Goal: Information Seeking & Learning: Learn about a topic

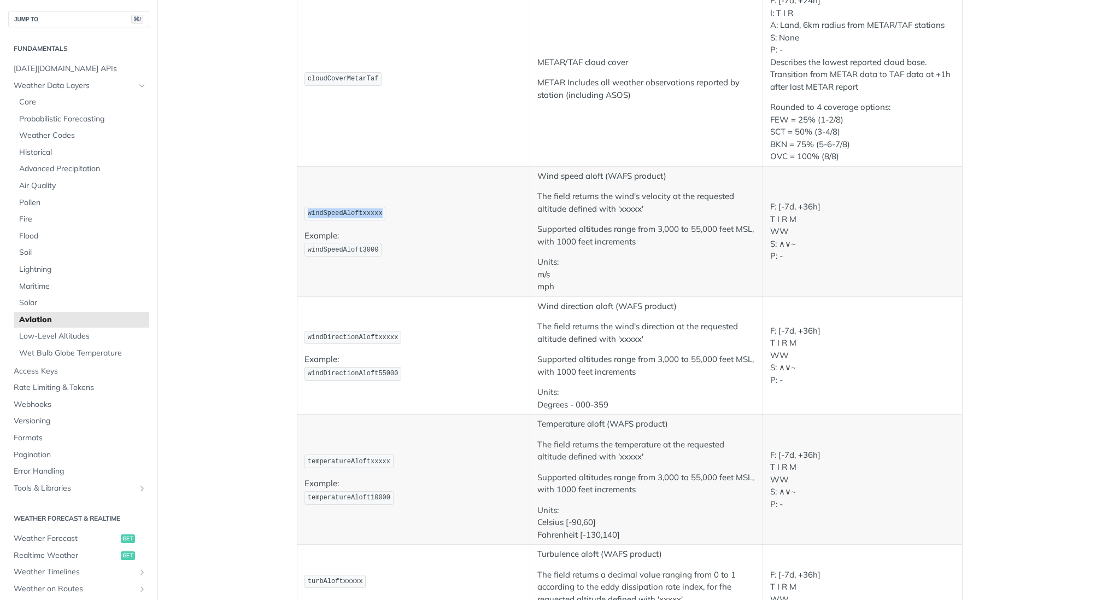
scroll to position [28, 0]
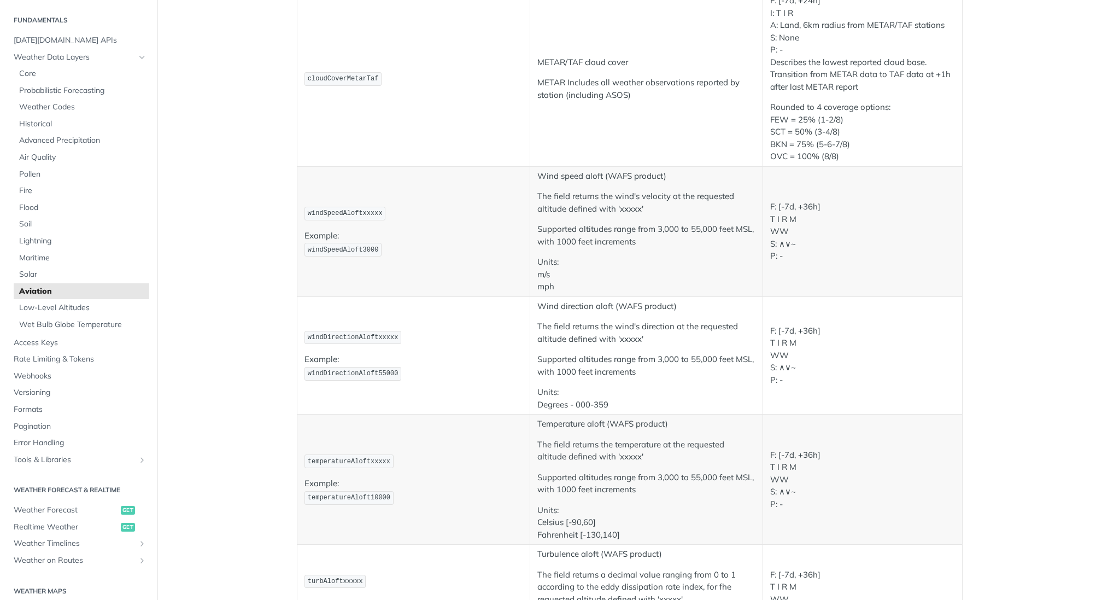
click at [261, 267] on main "JUMP TO ⌘/ Fundamentals [DATE][DOMAIN_NAME] APIs Weather Data Layers Core Proba…" at bounding box center [551, 264] width 1102 height 2326
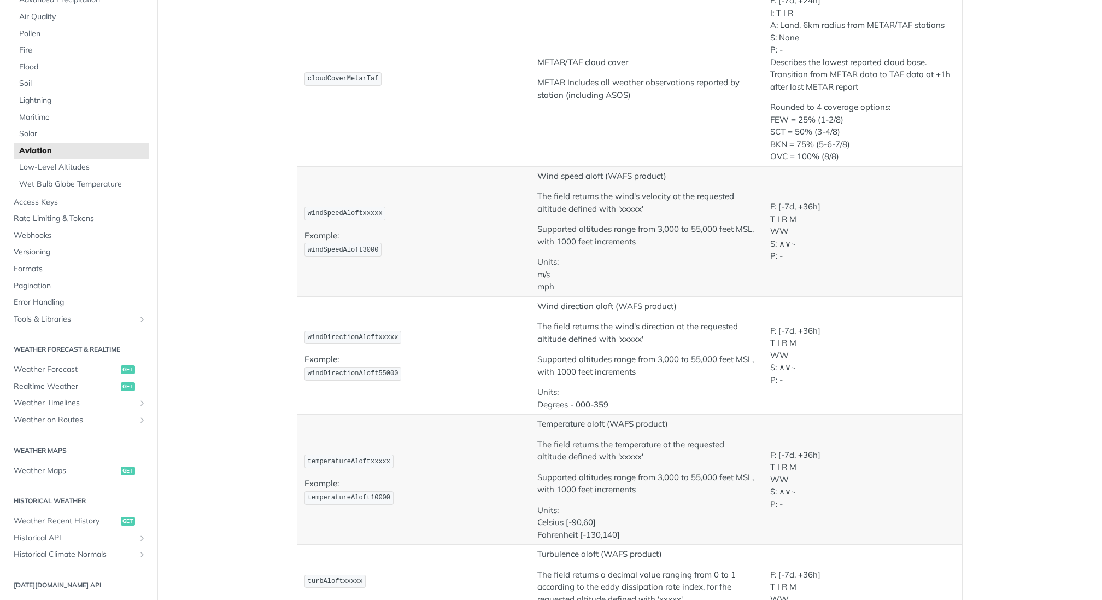
scroll to position [169, 0]
click at [61, 470] on span "Weather Maps" at bounding box center [66, 470] width 104 height 11
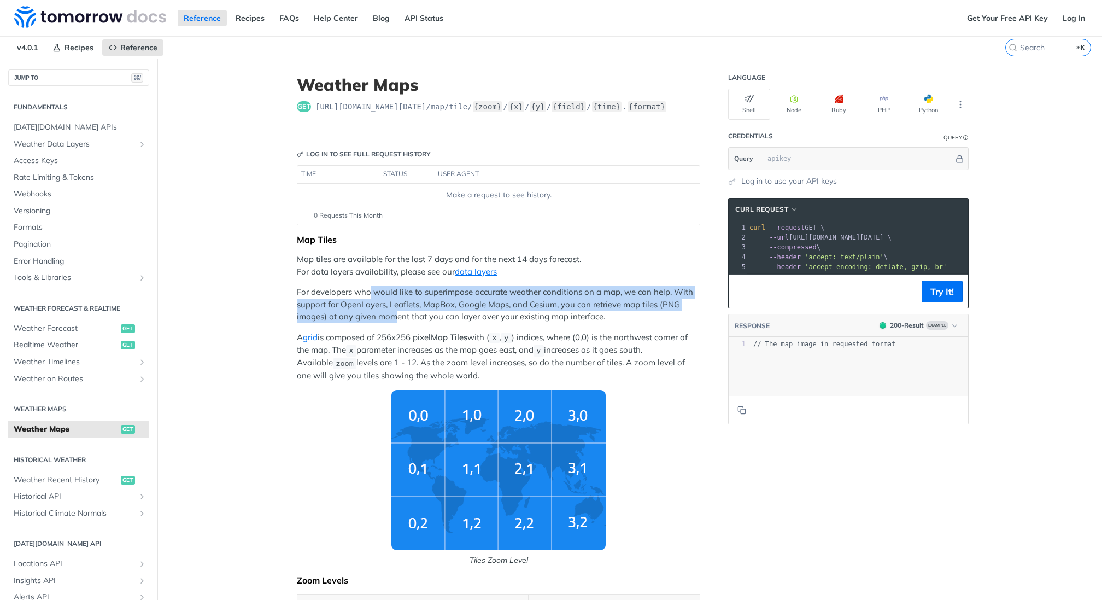
drag, startPoint x: 394, startPoint y: 312, endPoint x: 370, endPoint y: 284, distance: 37.2
click at [370, 286] on p "For developers who would like to superimpose accurate weather conditions on a m…" at bounding box center [498, 304] width 403 height 37
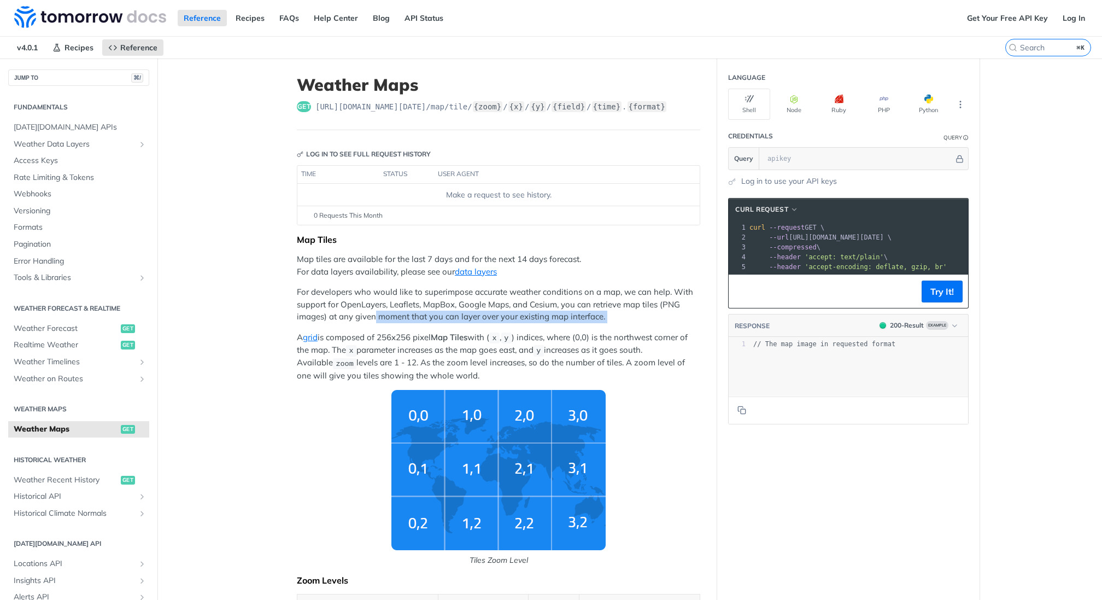
drag, startPoint x: 385, startPoint y: 323, endPoint x: 373, endPoint y: 308, distance: 19.8
click at [373, 308] on p "For developers who would like to superimpose accurate weather conditions on a m…" at bounding box center [498, 304] width 403 height 37
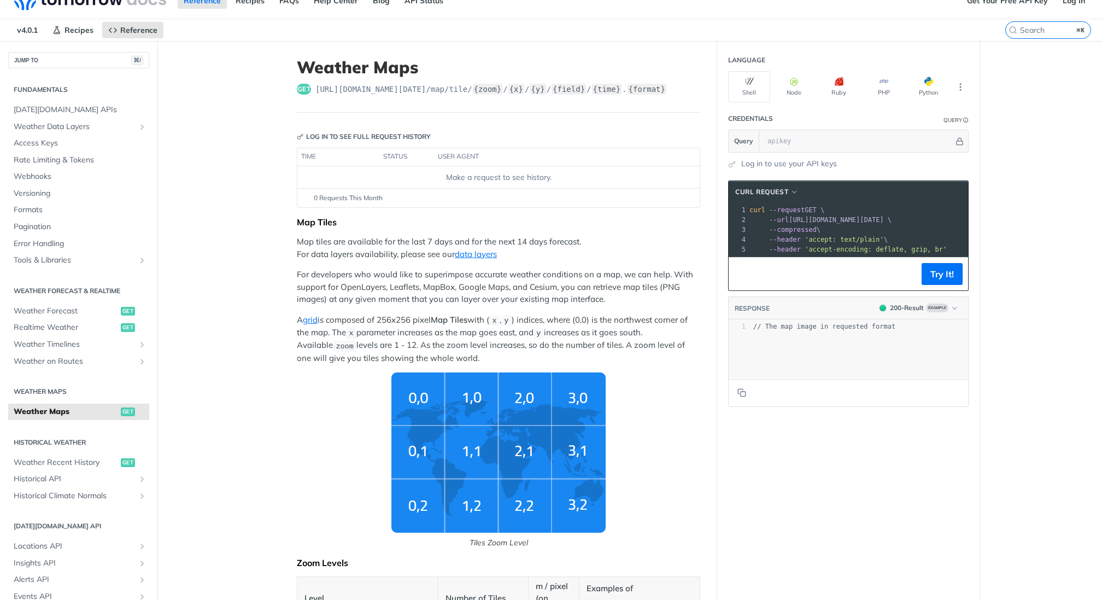
scroll to position [23, 0]
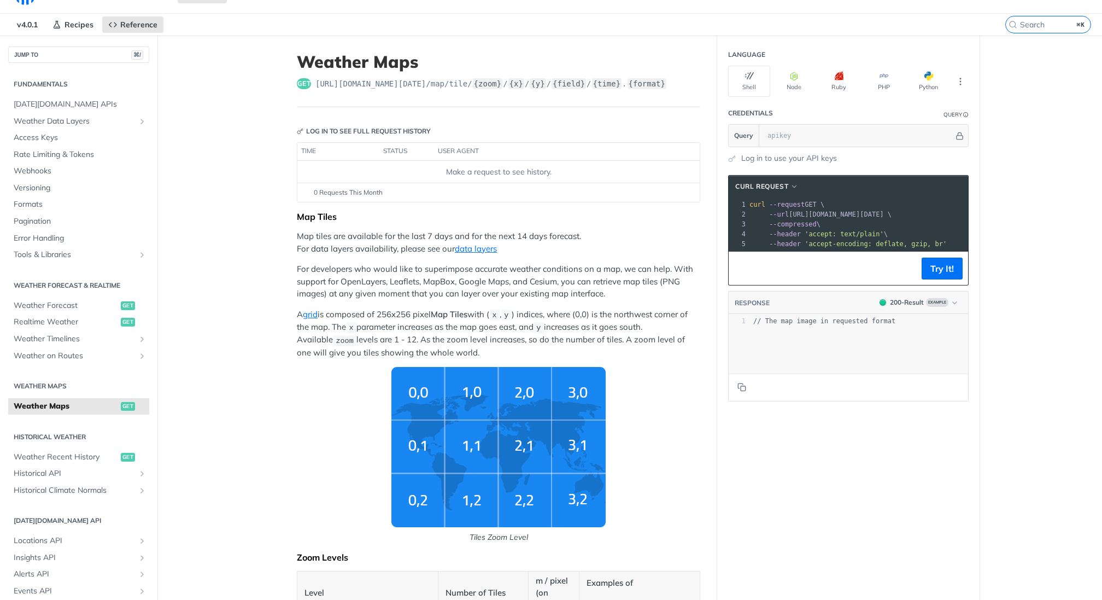
drag, startPoint x: 685, startPoint y: 345, endPoint x: 255, endPoint y: 210, distance: 450.9
copy div "Map Tiles Map tiles are available for the last 7 days and for the next 14 days …"
click at [388, 316] on p "A grid is composed of 256x256 pixel Map Tiles with ( x , y ) indices, where (0,…" at bounding box center [498, 333] width 403 height 50
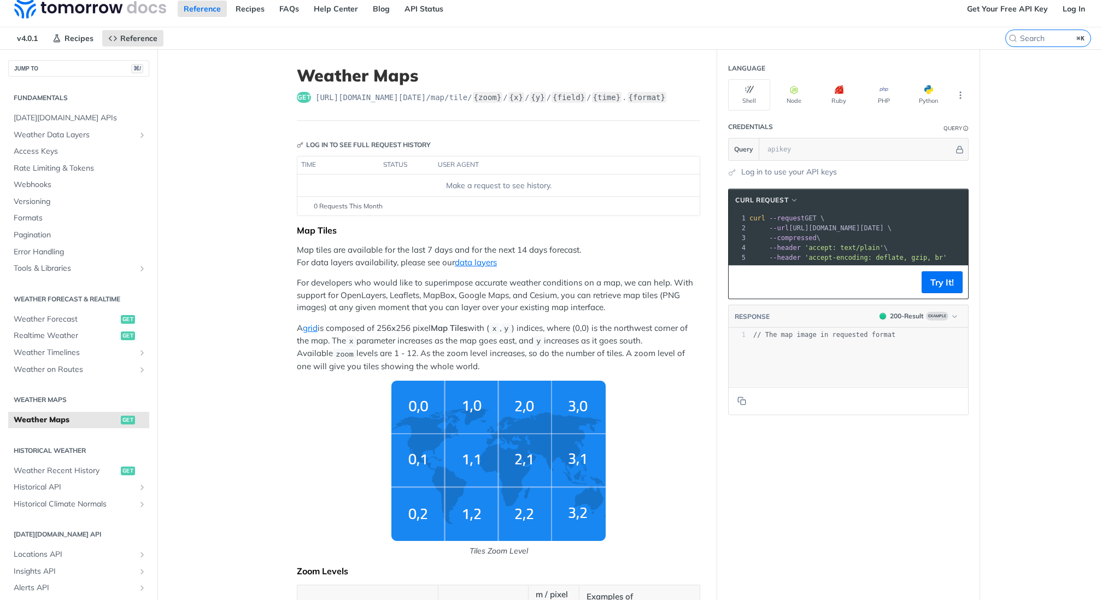
scroll to position [0, 0]
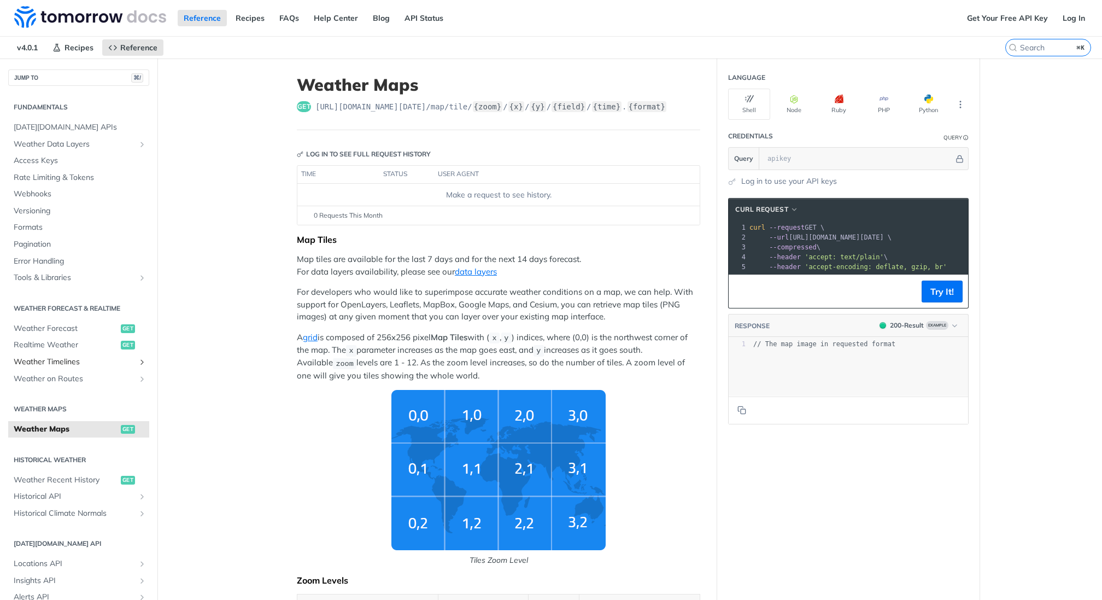
click at [86, 357] on span "Weather Timelines" at bounding box center [74, 361] width 121 height 11
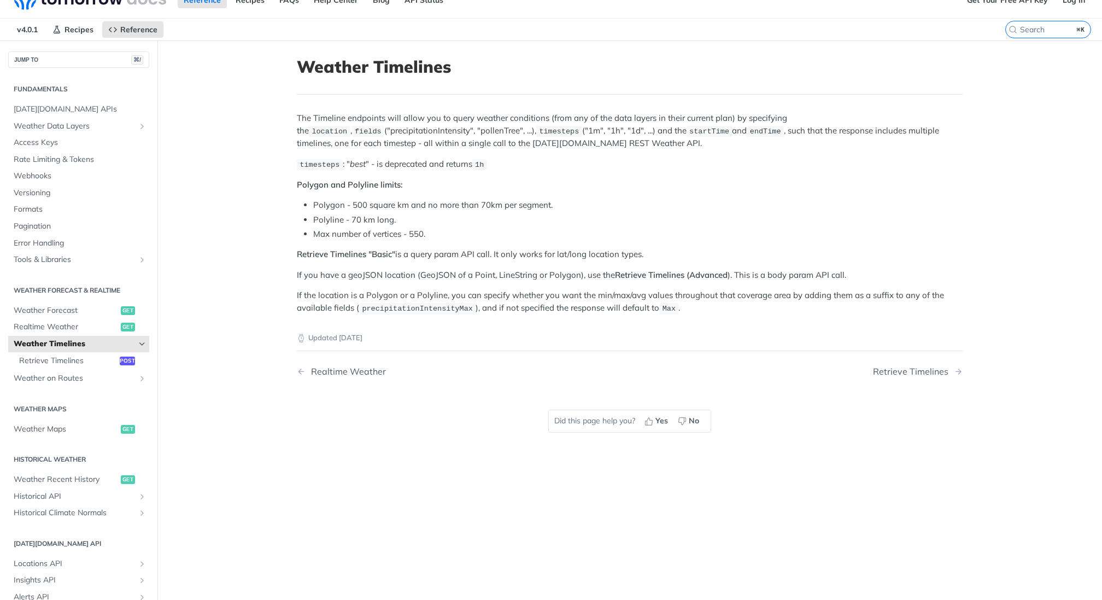
scroll to position [13, 0]
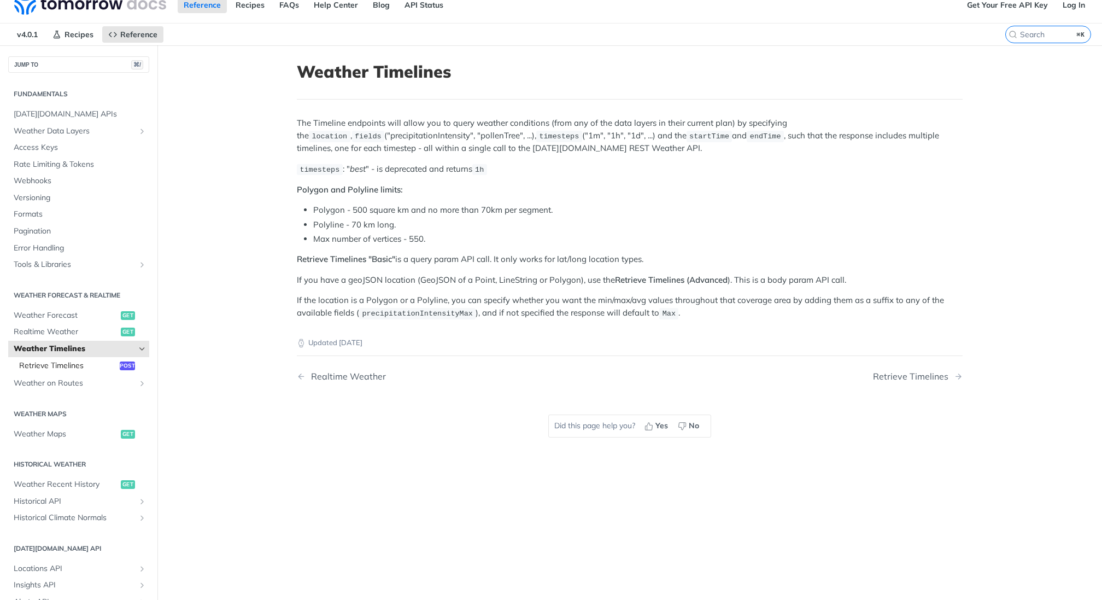
click at [93, 362] on span "Retrieve Timelines" at bounding box center [68, 365] width 98 height 11
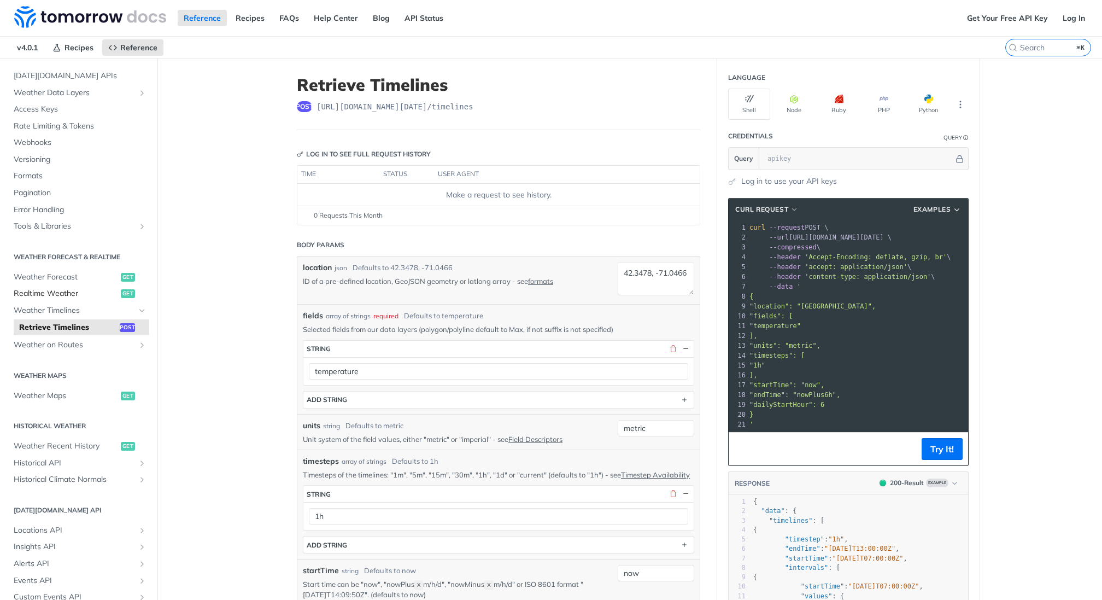
scroll to position [54, 0]
click at [98, 277] on span "Weather Forecast" at bounding box center [66, 274] width 104 height 11
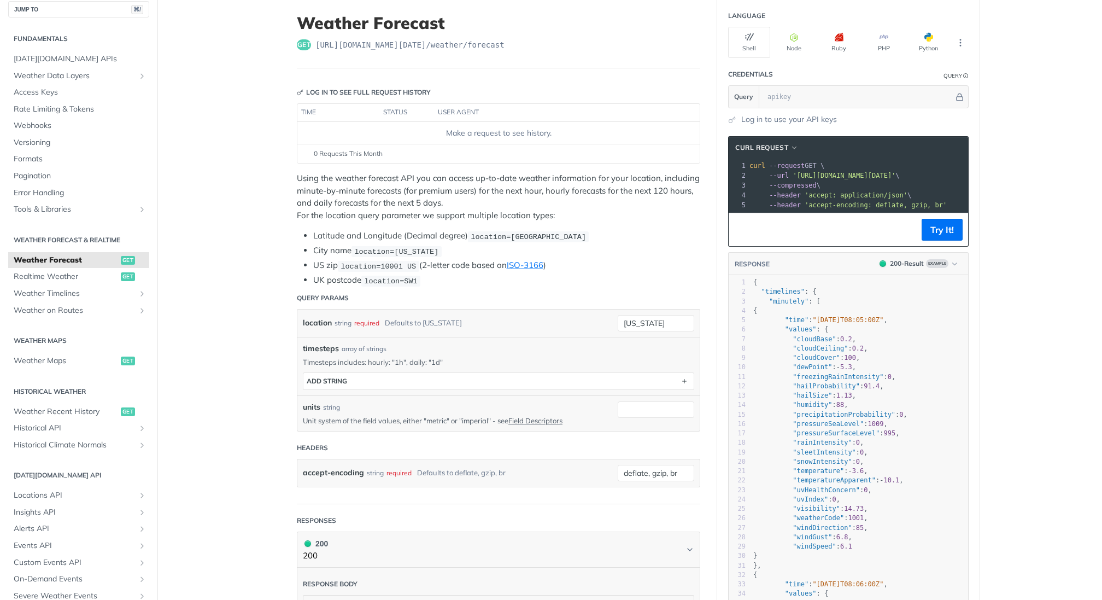
scroll to position [11, 0]
click at [67, 71] on span "Weather Data Layers" at bounding box center [74, 74] width 121 height 11
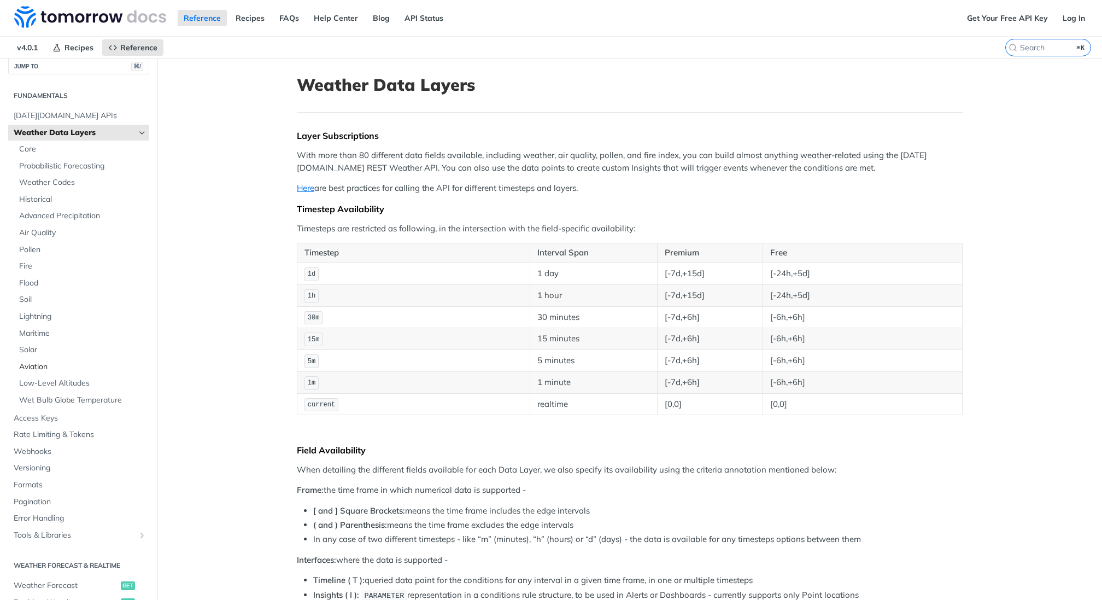
click at [49, 371] on link "Aviation" at bounding box center [82, 367] width 136 height 16
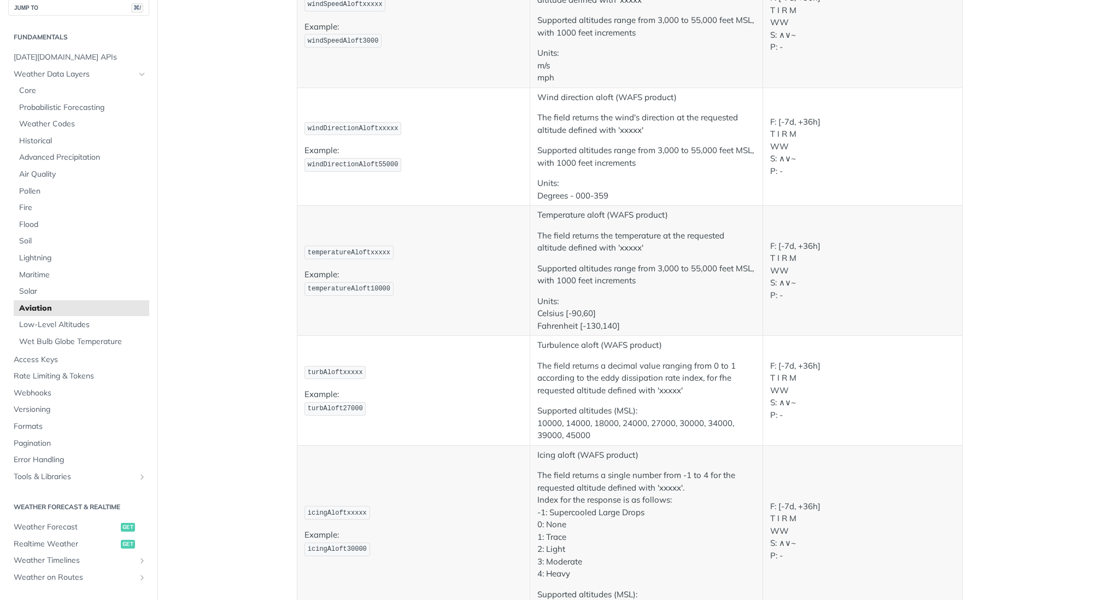
scroll to position [1205, 0]
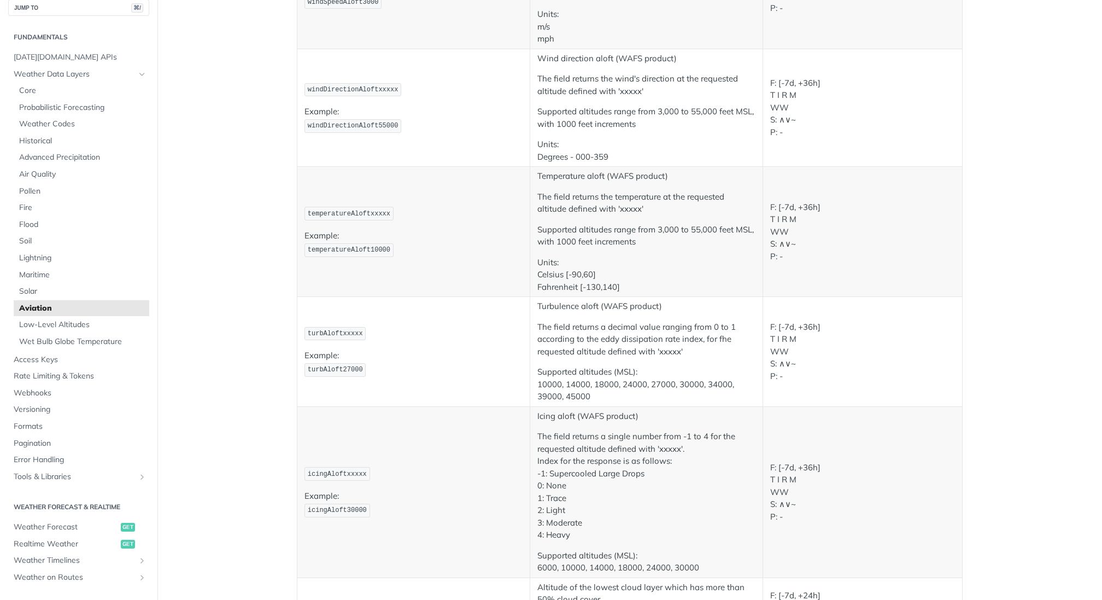
click at [347, 330] on span "turbAloftxxxxx" at bounding box center [335, 334] width 55 height 8
click at [100, 87] on span "Core" at bounding box center [82, 90] width 127 height 11
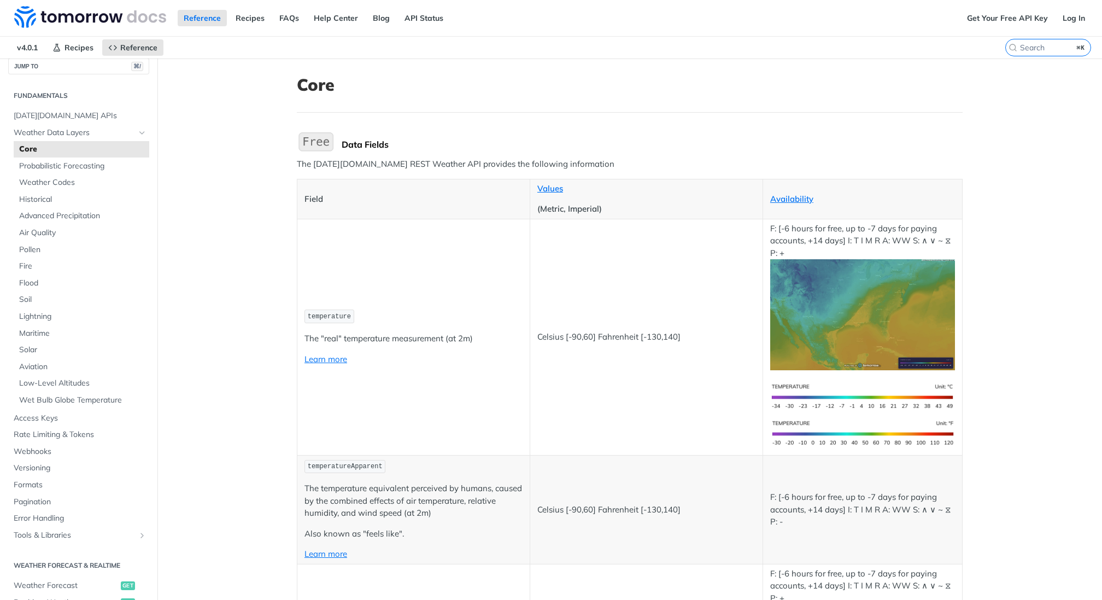
click at [425, 227] on td "temperature The "real" temperature measurement (at 2m) Learn more" at bounding box center [413, 337] width 233 height 236
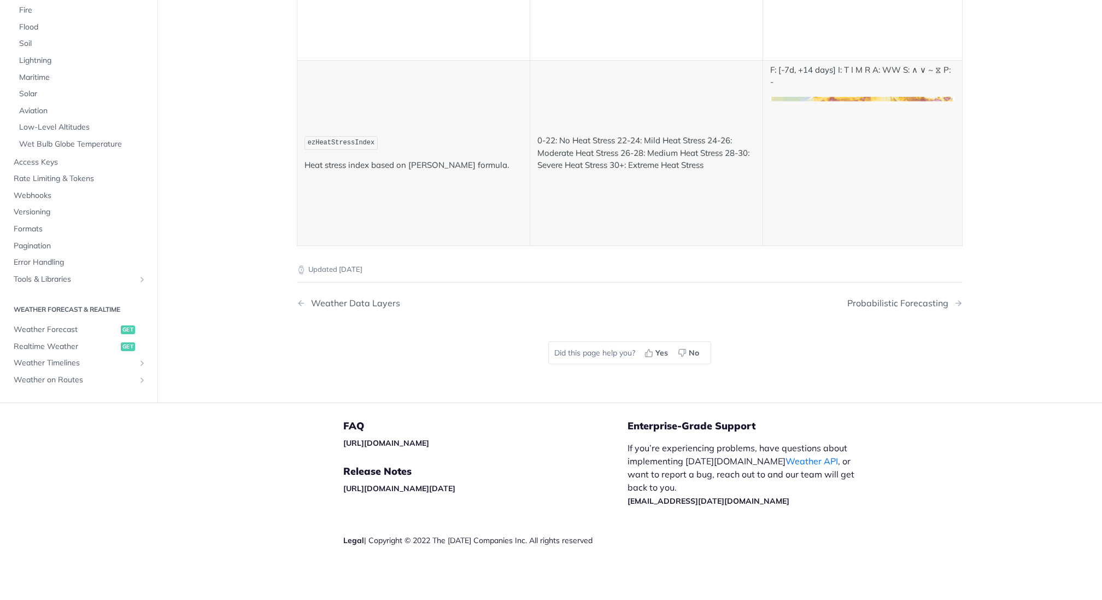
scroll to position [5054, 0]
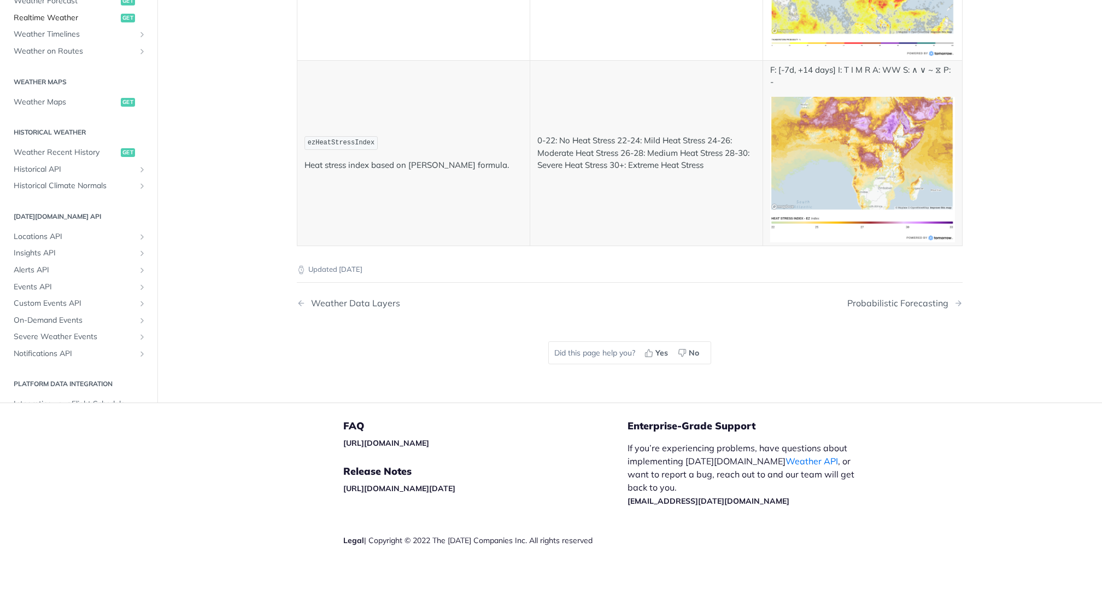
scroll to position [395, 0]
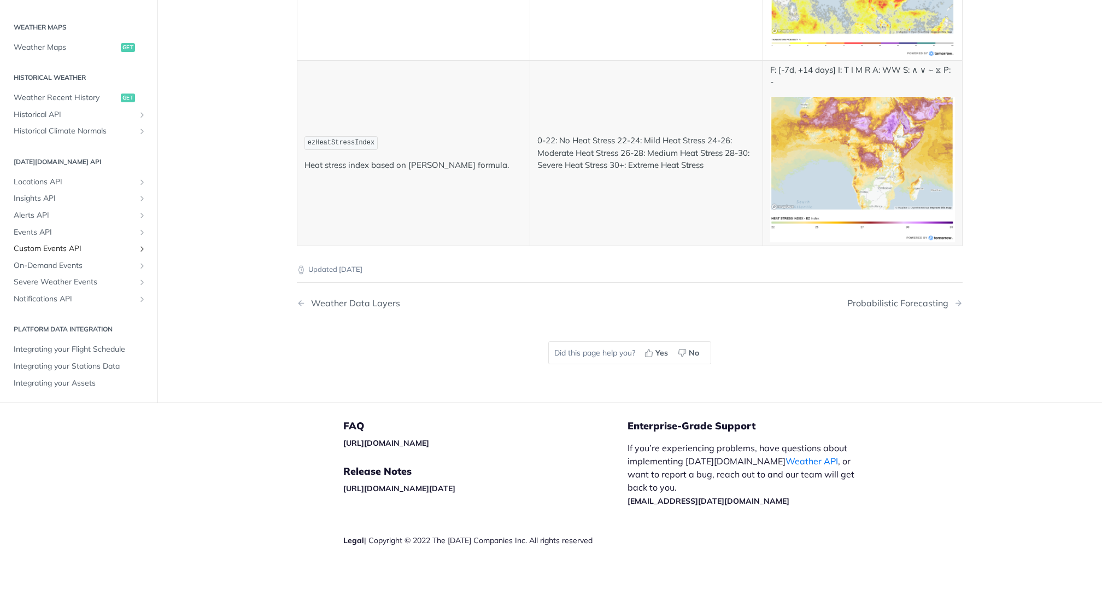
click at [66, 254] on span "Custom Events API" at bounding box center [74, 248] width 121 height 11
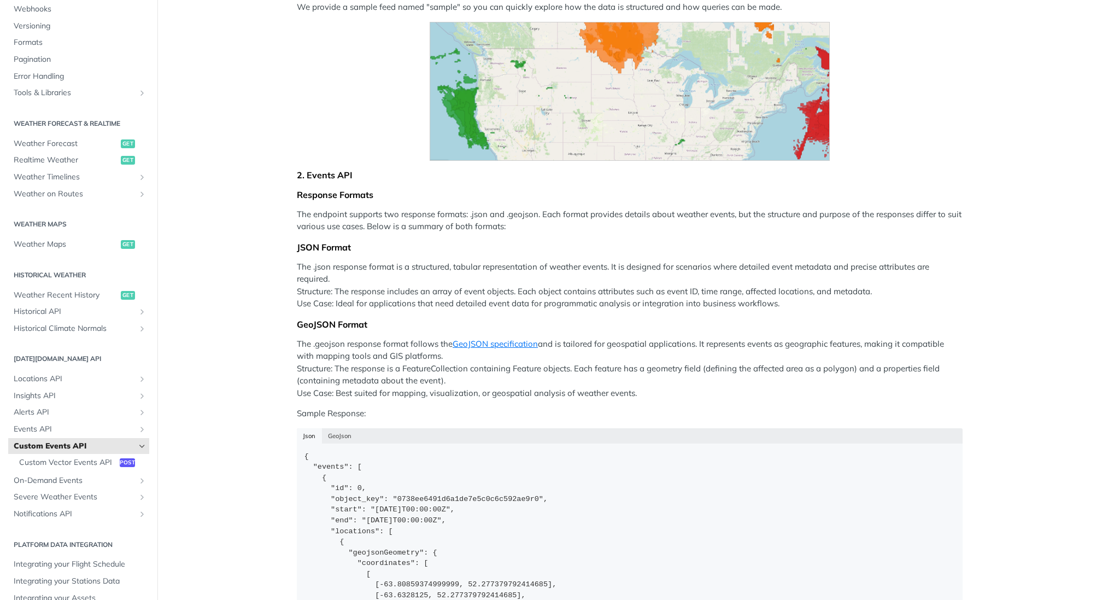
scroll to position [497, 0]
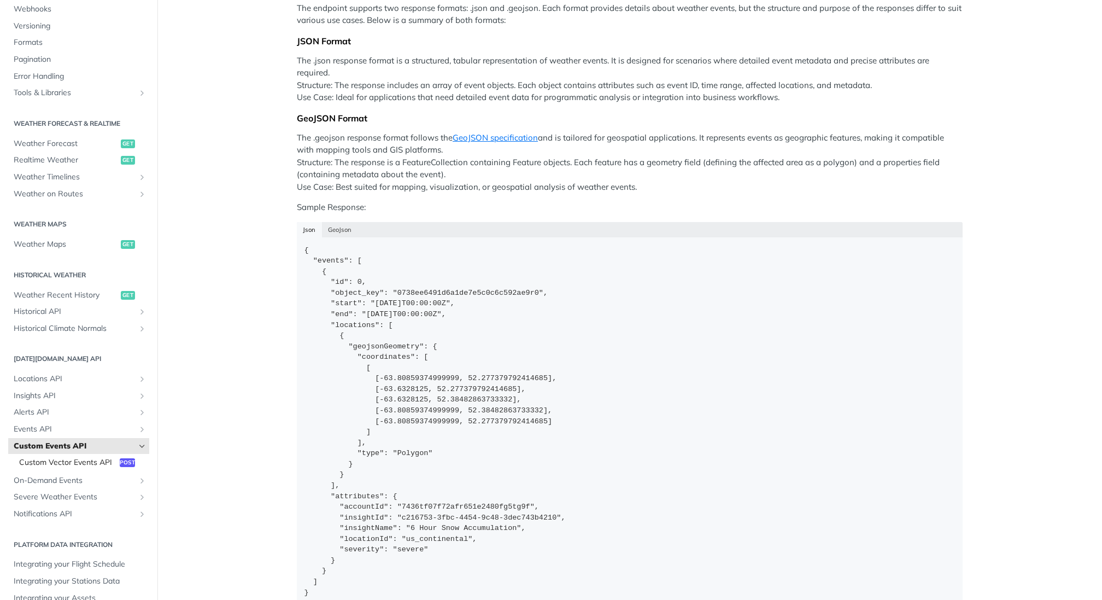
click at [83, 464] on span "Custom Vector Events API" at bounding box center [68, 462] width 98 height 11
